Goal: Task Accomplishment & Management: Manage account settings

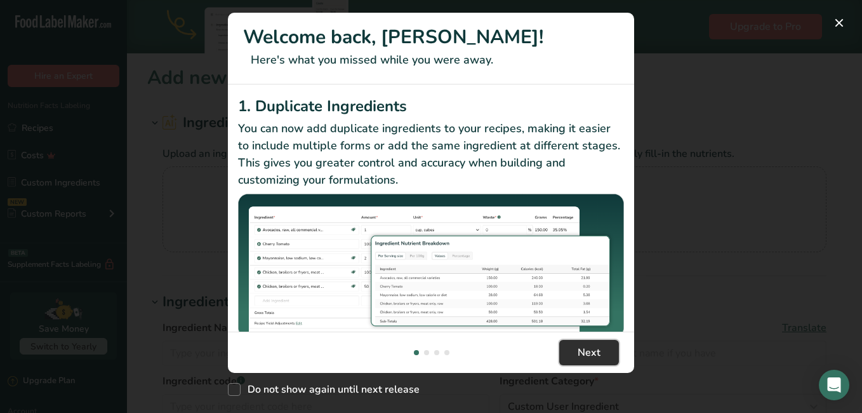
click at [599, 351] on span "Next" at bounding box center [589, 352] width 23 height 15
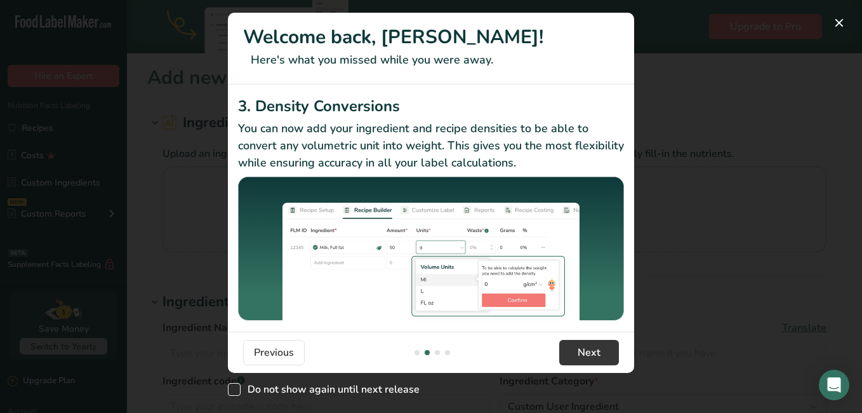
click at [233, 390] on span "New Features" at bounding box center [234, 389] width 13 height 13
click at [233, 390] on input "Do not show again until next release" at bounding box center [232, 389] width 8 height 8
checkbox input "true"
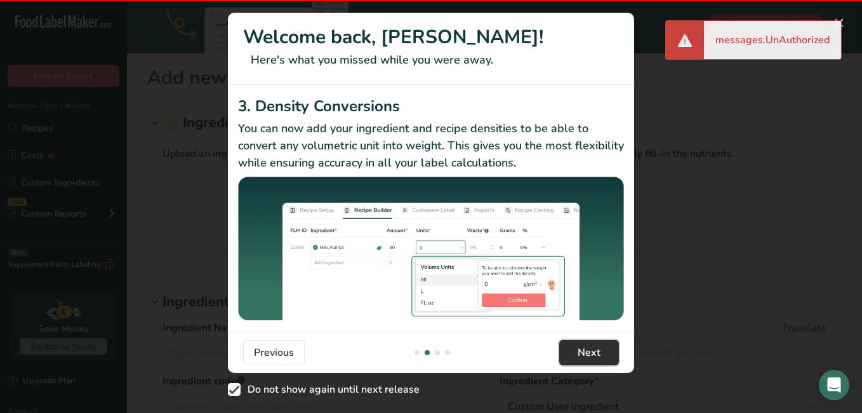
click at [572, 353] on button "Next" at bounding box center [589, 352] width 60 height 25
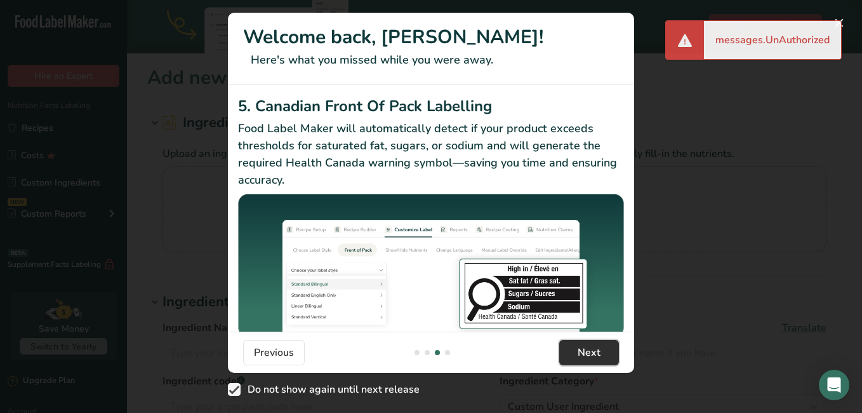
click at [597, 358] on span "Next" at bounding box center [589, 352] width 23 height 15
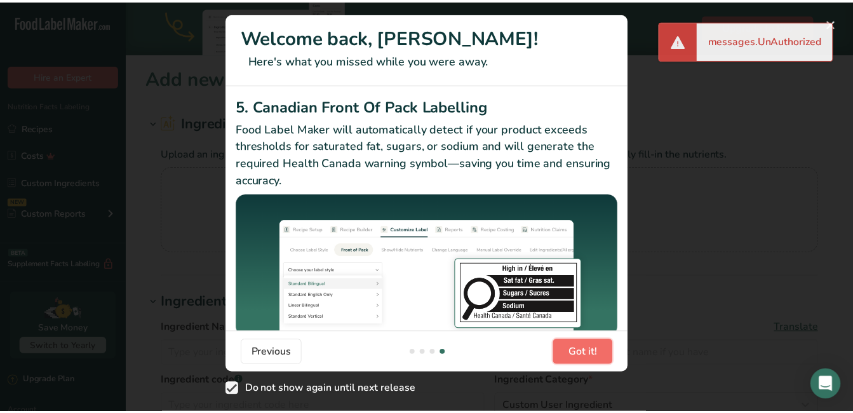
scroll to position [0, 1219]
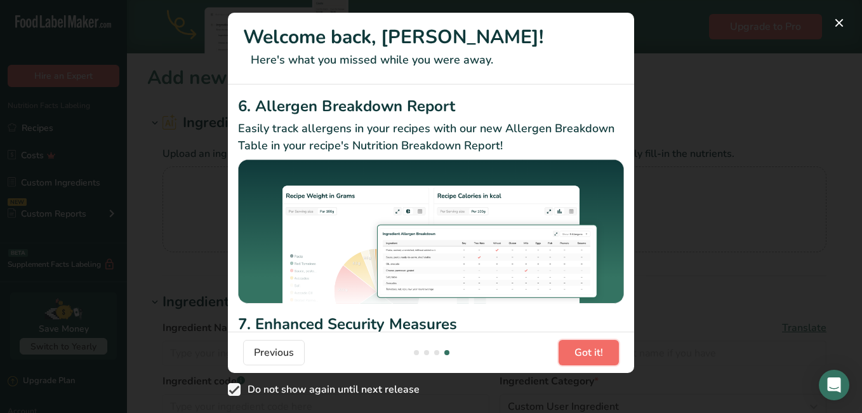
click at [597, 358] on span "Got it!" at bounding box center [589, 352] width 29 height 15
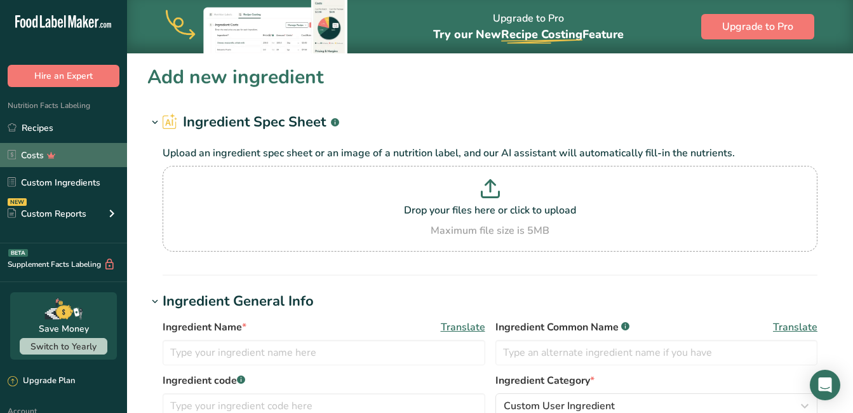
scroll to position [0, 0]
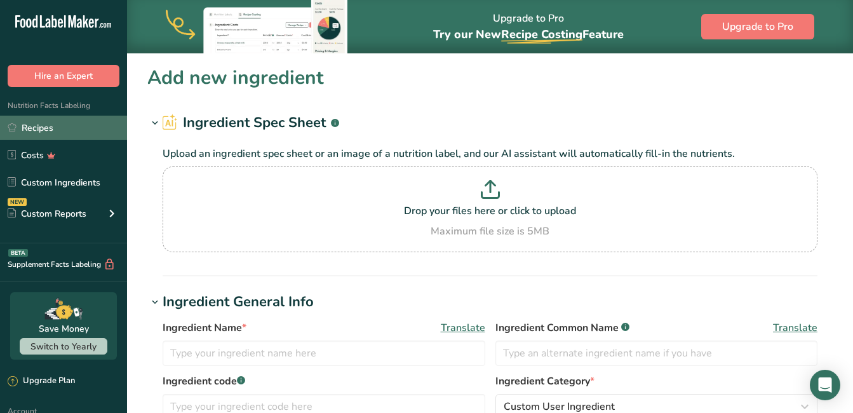
click at [25, 124] on link "Recipes" at bounding box center [63, 128] width 127 height 24
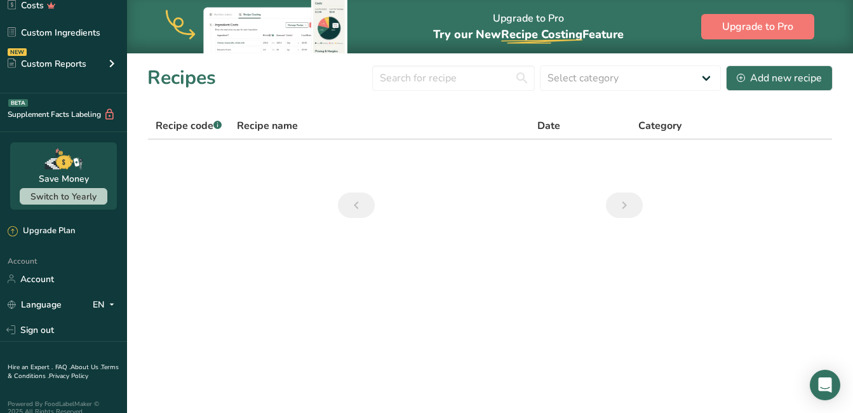
scroll to position [163, 0]
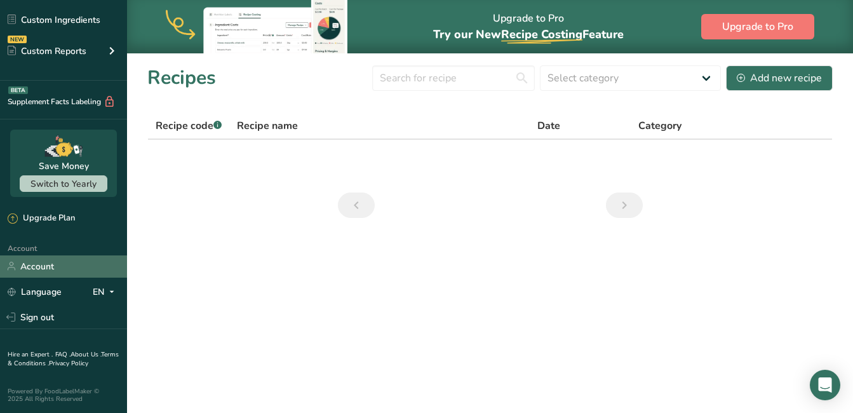
click at [46, 264] on link "Account" at bounding box center [63, 266] width 127 height 22
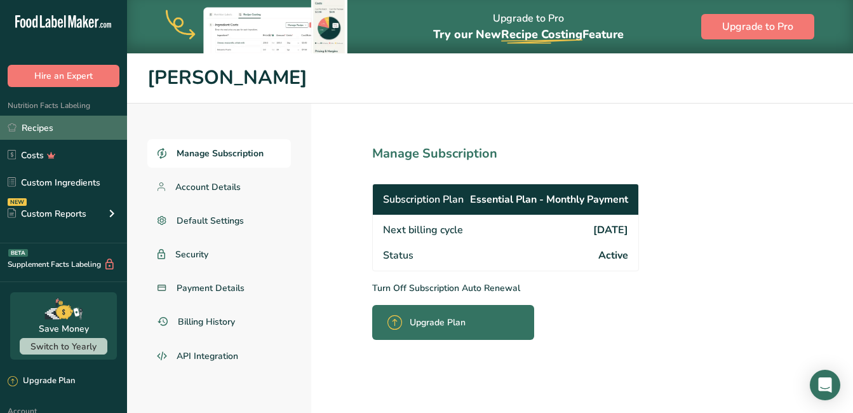
click at [32, 126] on link "Recipes" at bounding box center [63, 128] width 127 height 24
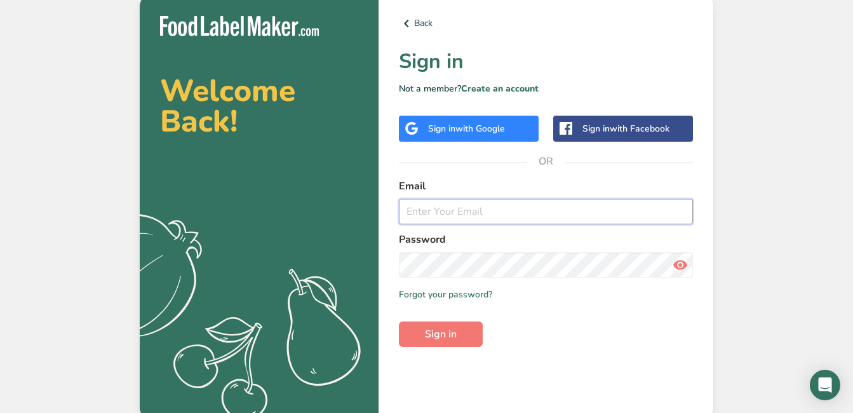
drag, startPoint x: 0, startPoint y: 0, endPoint x: 453, endPoint y: 218, distance: 503.0
click at [453, 218] on input "email" at bounding box center [546, 211] width 294 height 25
type input "soniabulpin@msn.com"
click at [450, 337] on span "Sign in" at bounding box center [441, 333] width 32 height 15
click at [399, 321] on button "Sign in" at bounding box center [441, 333] width 84 height 25
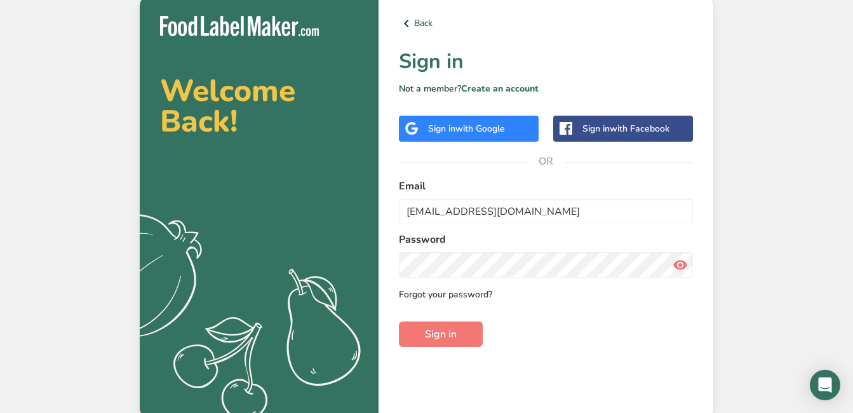
click at [466, 300] on link "Forgot your password?" at bounding box center [445, 294] width 93 height 13
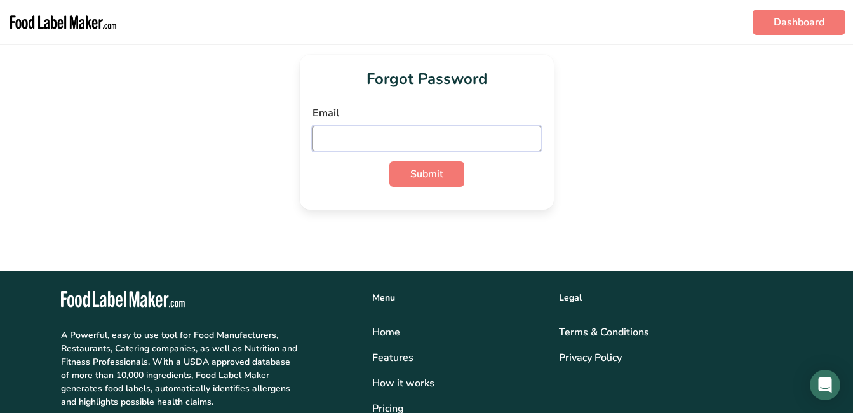
click at [459, 134] on input "email" at bounding box center [426, 138] width 229 height 25
type input "soniabulpin@msn.com"
click at [429, 181] on span "Submit" at bounding box center [426, 173] width 33 height 15
click at [65, 18] on img "main navigation" at bounding box center [63, 22] width 111 height 34
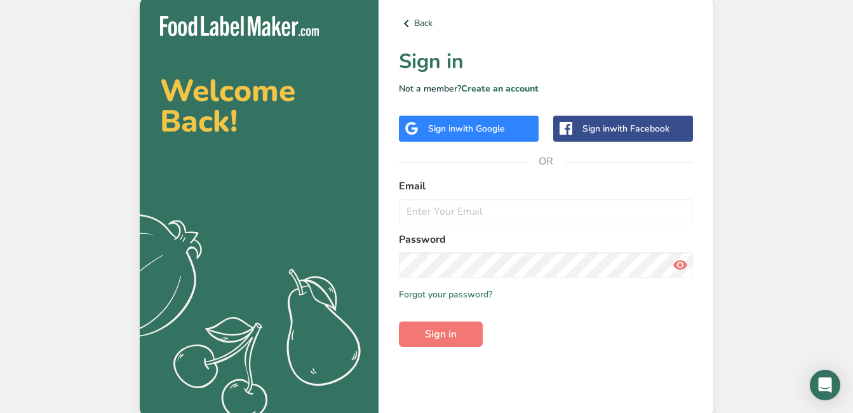
click at [461, 126] on span "with Google" at bounding box center [480, 129] width 50 height 12
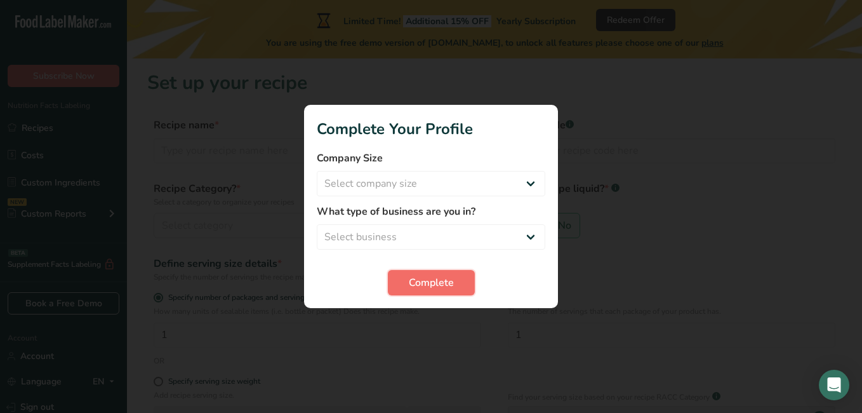
click at [450, 281] on span "Complete" at bounding box center [431, 282] width 45 height 15
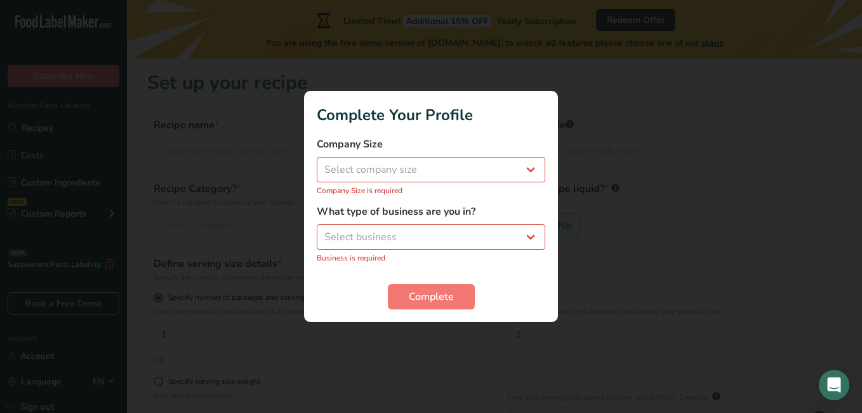
click at [535, 152] on div "Company Size Select company size Fewer than 10 Employees 10 to 50 Employees 51 …" at bounding box center [431, 167] width 229 height 60
click at [531, 166] on select "Select company size Fewer than 10 Employees 10 to 50 Employees 51 to 500 Employ…" at bounding box center [431, 169] width 229 height 25
select select "1"
click at [317, 164] on select "Select company size Fewer than 10 Employees 10 to 50 Employees 51 to 500 Employ…" at bounding box center [431, 169] width 229 height 25
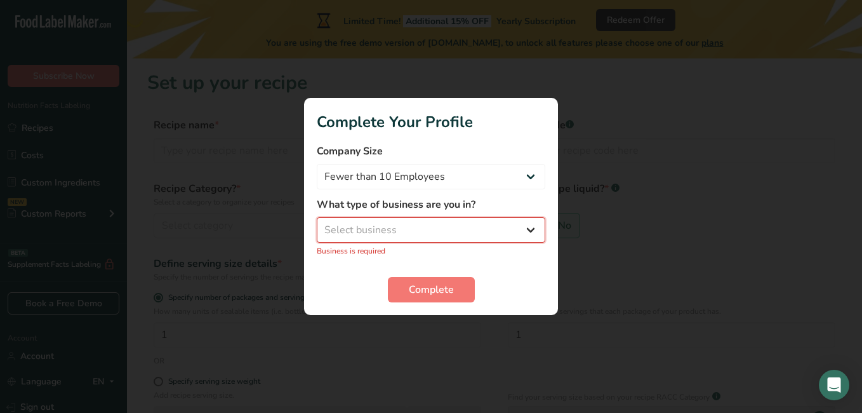
click at [519, 234] on select "Select business Packaged Food Manufacturer Restaurant & Cafe Bakery Meal Plans …" at bounding box center [431, 229] width 229 height 25
select select "3"
click at [317, 224] on select "Select business Packaged Food Manufacturer Restaurant & Cafe Bakery Meal Plans …" at bounding box center [431, 229] width 229 height 25
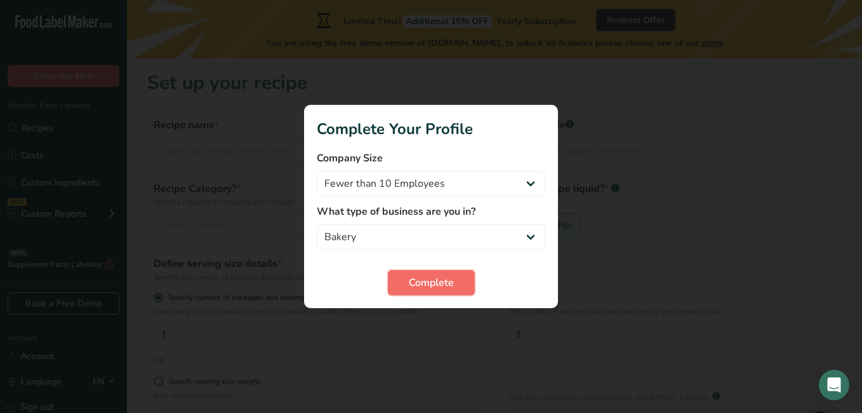
click at [444, 279] on span "Complete" at bounding box center [431, 282] width 45 height 15
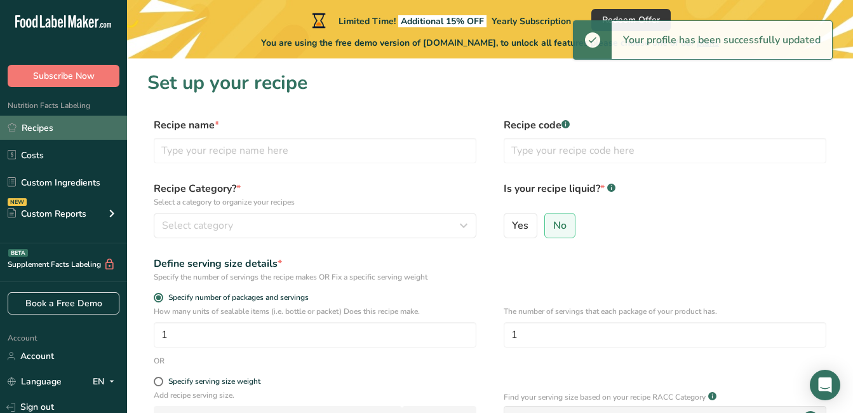
click at [35, 129] on link "Recipes" at bounding box center [63, 128] width 127 height 24
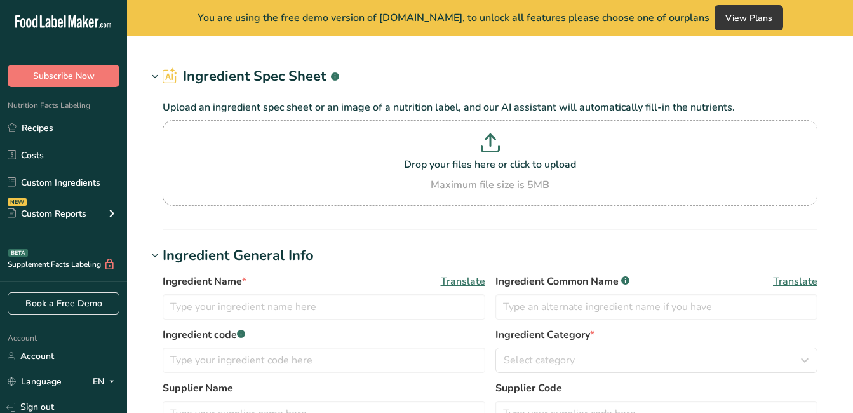
type input "Butter, without salt"
type input "Unsalted Butter"
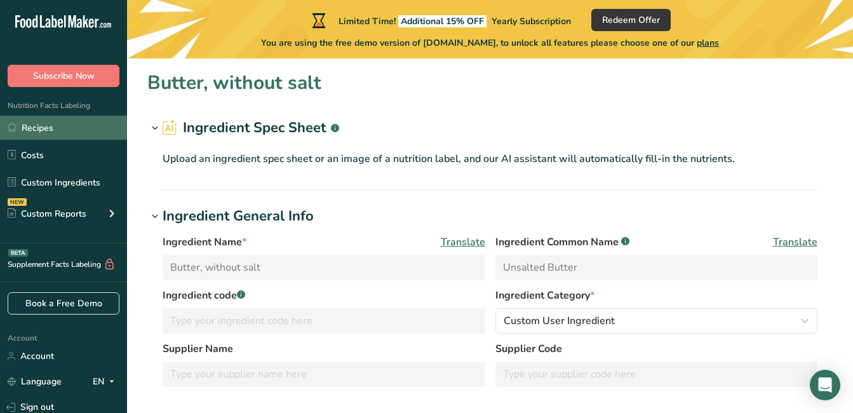
click at [51, 123] on link "Recipes" at bounding box center [63, 128] width 127 height 24
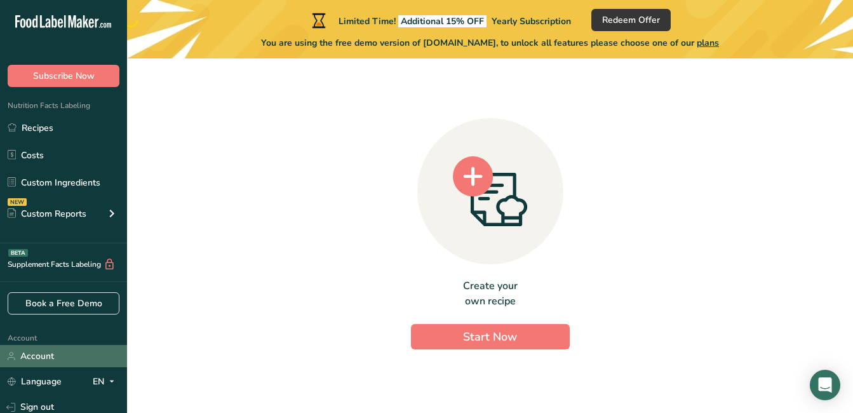
click at [74, 350] on link "Account" at bounding box center [63, 356] width 127 height 22
click at [50, 352] on link "Account" at bounding box center [63, 356] width 127 height 22
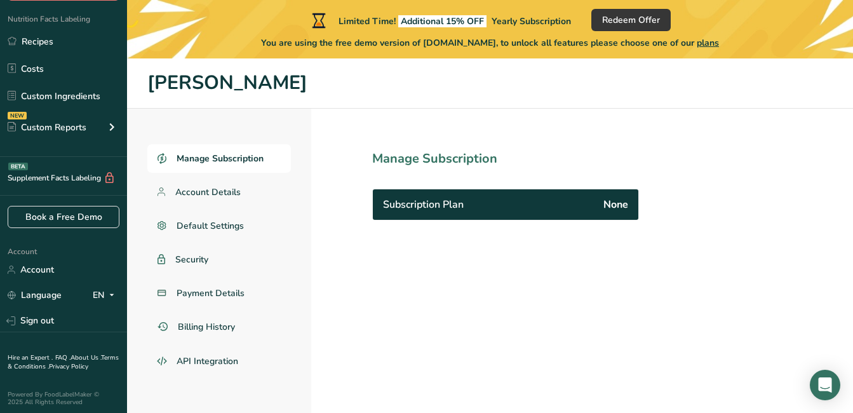
scroll to position [90, 0]
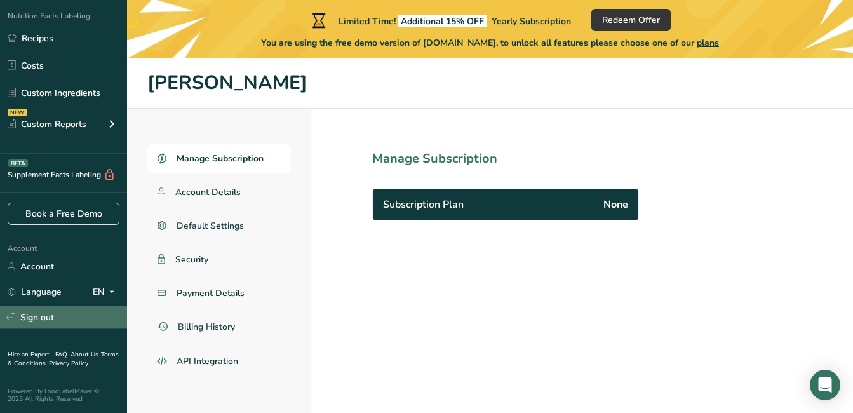
click at [29, 317] on link "Sign out" at bounding box center [63, 317] width 127 height 22
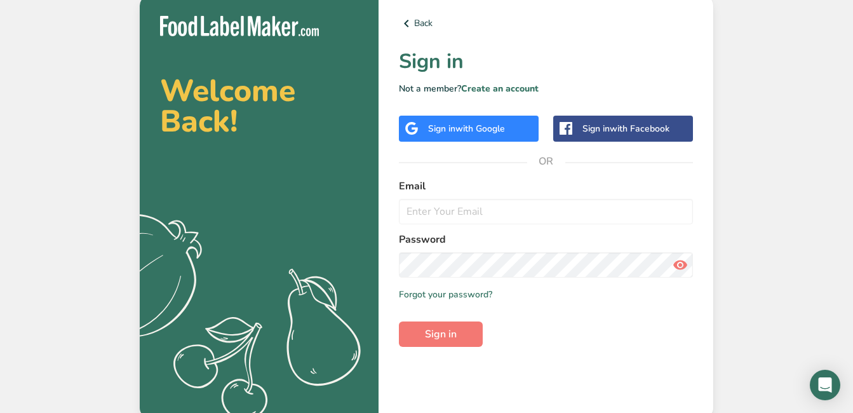
click at [502, 128] on span "with Google" at bounding box center [480, 129] width 50 height 12
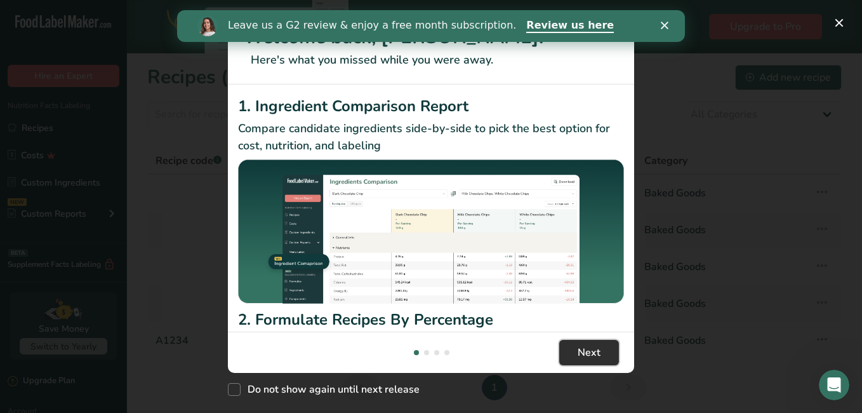
click at [600, 350] on span "Next" at bounding box center [589, 352] width 23 height 15
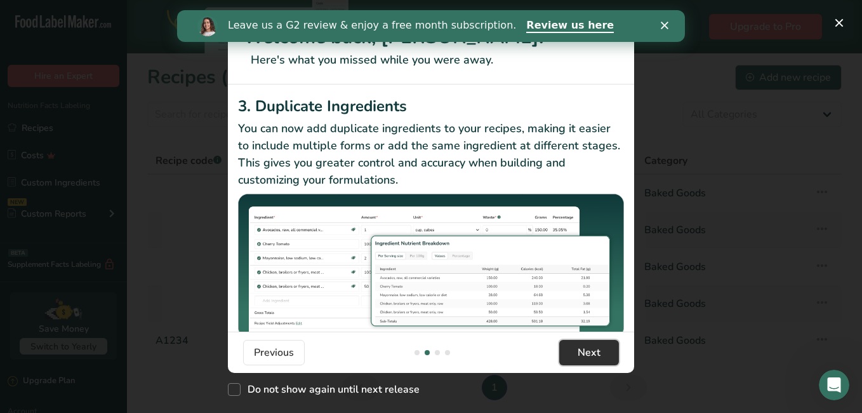
click at [600, 350] on span "Next" at bounding box center [589, 352] width 23 height 15
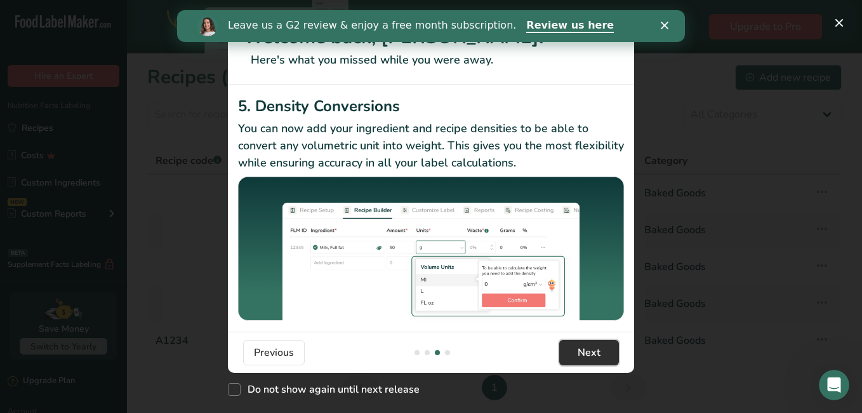
click at [600, 350] on span "Next" at bounding box center [589, 352] width 23 height 15
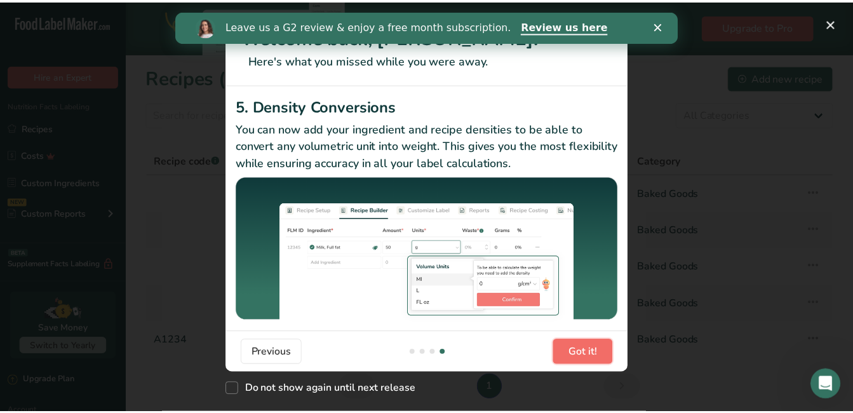
scroll to position [0, 1219]
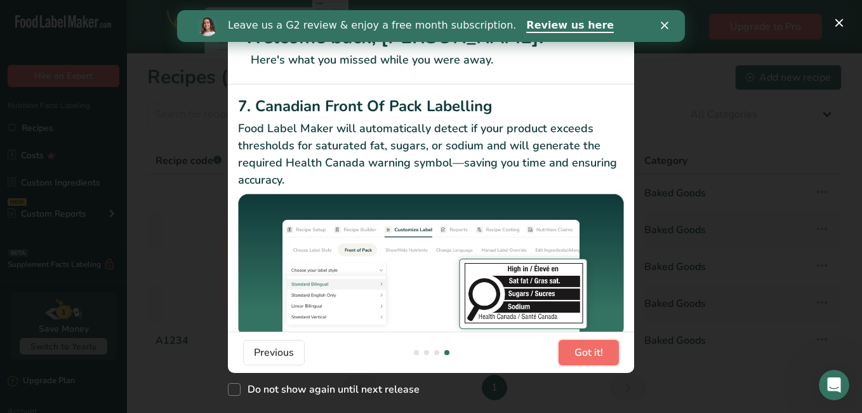
click at [600, 350] on span "Got it!" at bounding box center [589, 352] width 29 height 15
